Goal: Find specific page/section

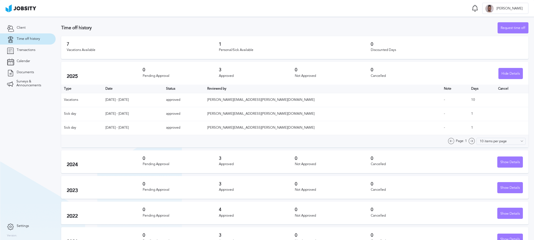
click at [149, 49] on div "Vacations Available" at bounding box center [143, 50] width 152 height 4
click at [27, 49] on span "Transactions" at bounding box center [26, 50] width 19 height 4
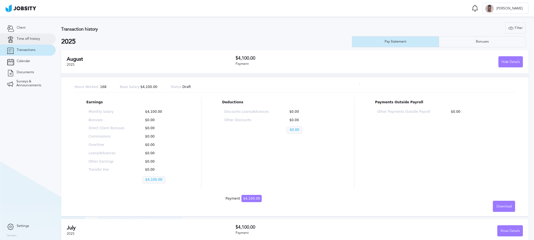
click at [32, 39] on span "Time off history" at bounding box center [28, 39] width 23 height 4
